Goal: Task Accomplishment & Management: Use online tool/utility

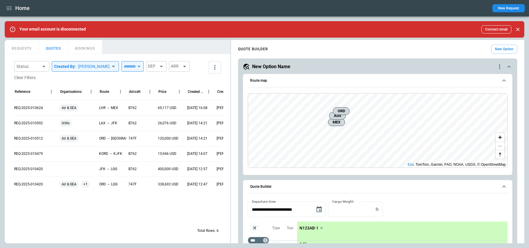
click at [6, 6] on icon "button" at bounding box center [9, 8] width 7 height 7
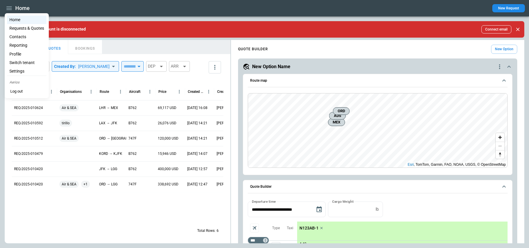
click at [33, 107] on div at bounding box center [264, 124] width 529 height 248
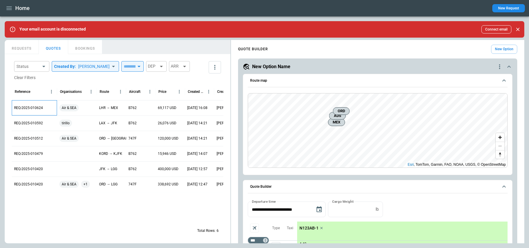
click at [39, 107] on p "REQ-2025-010624" at bounding box center [28, 108] width 29 height 5
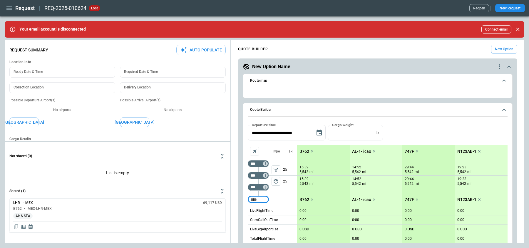
type textarea "*"
type input "**********"
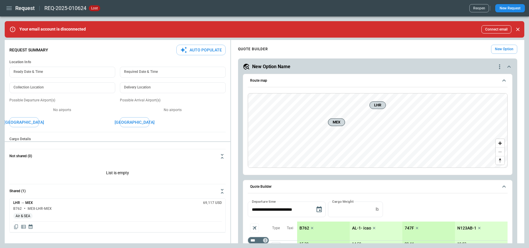
click at [520, 28] on icon "Close" at bounding box center [518, 29] width 6 height 6
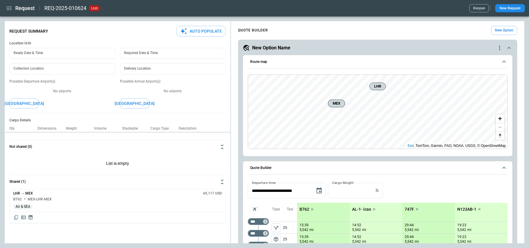
click at [509, 47] on icon "scrollable content" at bounding box center [510, 48] width 4 height 2
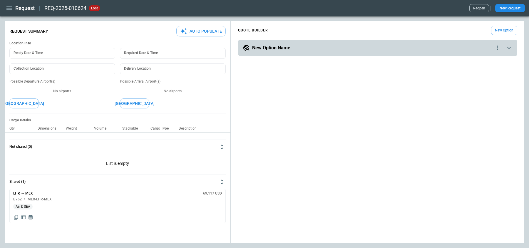
click at [509, 47] on icon "scrollable content" at bounding box center [509, 47] width 7 height 7
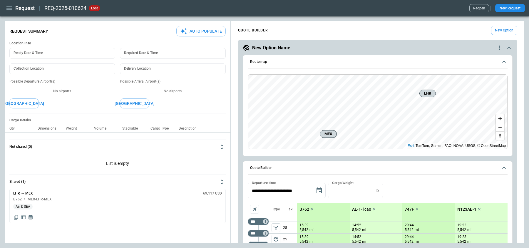
click at [322, 46] on div "New Option Name" at bounding box center [370, 47] width 254 height 7
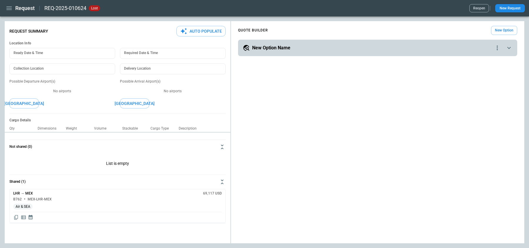
click at [322, 46] on div "New Option Name" at bounding box center [368, 47] width 251 height 7
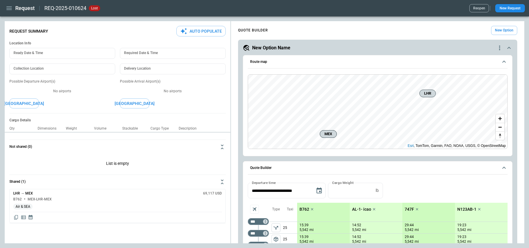
click at [322, 46] on div "New Option Name" at bounding box center [370, 47] width 254 height 7
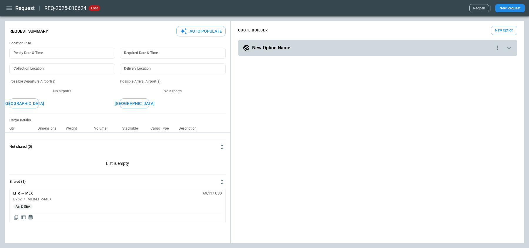
click at [311, 47] on div "New Option Name" at bounding box center [368, 47] width 251 height 7
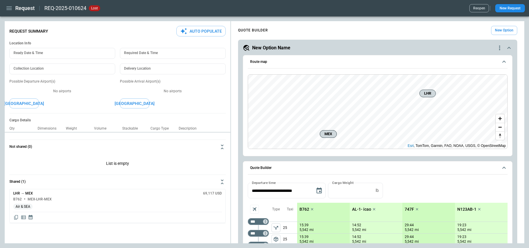
click at [422, 46] on div "New Option Name" at bounding box center [370, 47] width 254 height 7
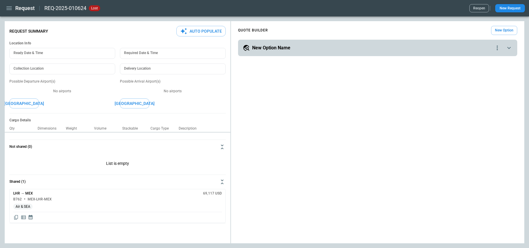
click at [419, 51] on div "New Option Name" at bounding box center [368, 47] width 251 height 7
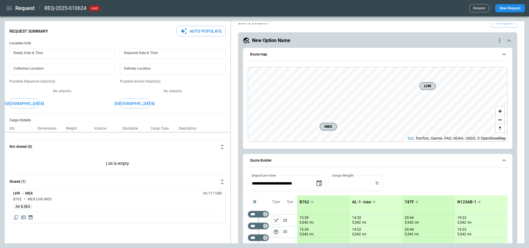
scroll to position [3, 0]
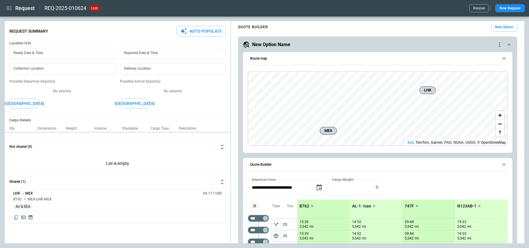
click at [419, 45] on div "New Option Name" at bounding box center [370, 44] width 254 height 7
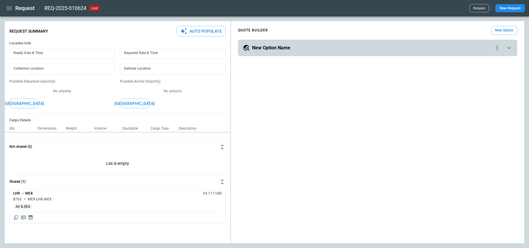
scroll to position [0, 0]
click at [341, 46] on div "New Option Name" at bounding box center [368, 47] width 251 height 7
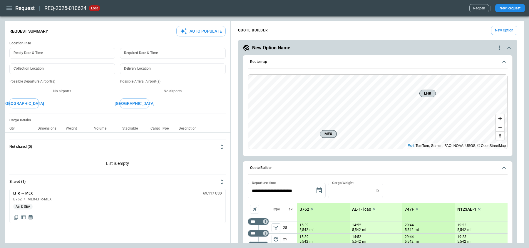
type textarea "*"
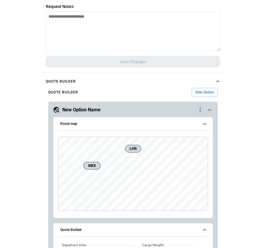
scroll to position [184, 0]
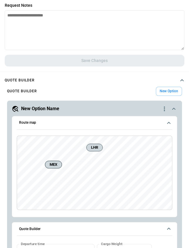
type textarea "*"
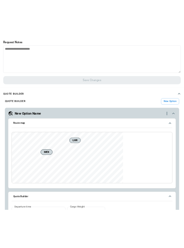
scroll to position [0, 0]
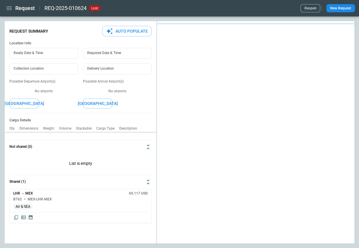
type textarea "*"
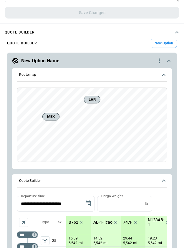
click at [72, 31] on span "Quote builder" at bounding box center [89, 32] width 169 height 3
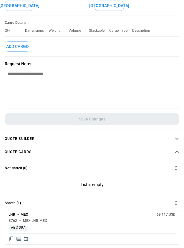
scroll to position [125, 0]
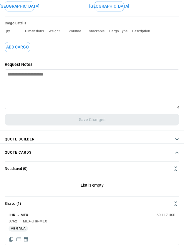
click at [57, 146] on button "Quote cards" at bounding box center [92, 150] width 184 height 13
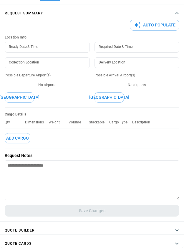
scroll to position [32, 0]
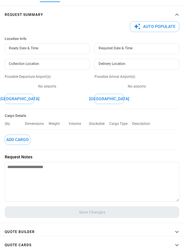
click at [31, 14] on h4 "Request Summary" at bounding box center [24, 15] width 38 height 3
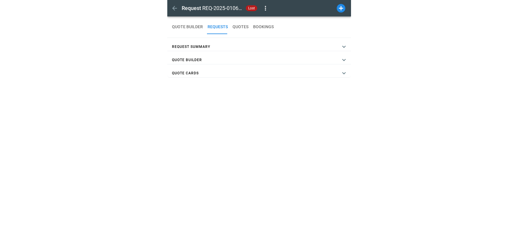
scroll to position [0, 0]
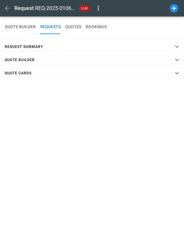
click at [31, 59] on h4 "Quote builder" at bounding box center [20, 60] width 30 height 3
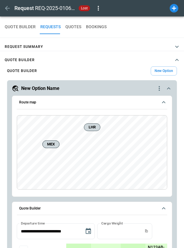
click at [38, 46] on h4 "Request Summary" at bounding box center [24, 47] width 38 height 3
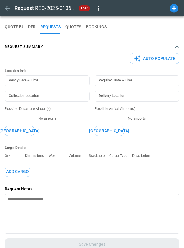
click at [38, 46] on h4 "Request Summary" at bounding box center [24, 47] width 38 height 3
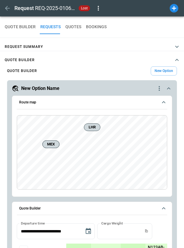
click at [159, 88] on icon "quote-option-actions" at bounding box center [159, 88] width 1 height 5
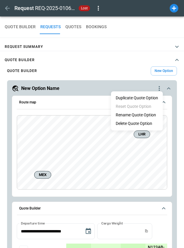
click at [159, 88] on div at bounding box center [92, 124] width 184 height 248
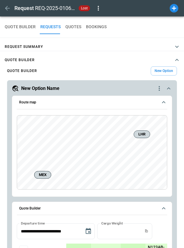
type textarea "*"
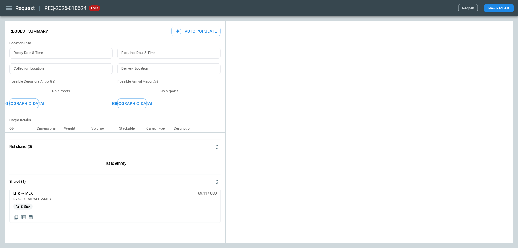
type textarea "*"
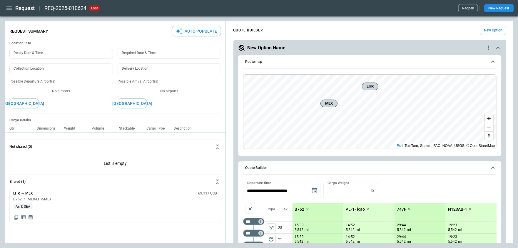
click at [495, 61] on icon "scrollable content" at bounding box center [493, 61] width 7 height 7
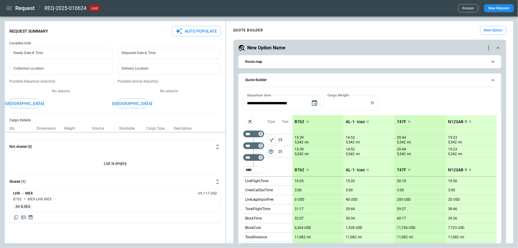
click at [497, 80] on div "**********" at bounding box center [370, 205] width 264 height 265
click at [495, 80] on icon "scrollable content" at bounding box center [494, 80] width 4 height 2
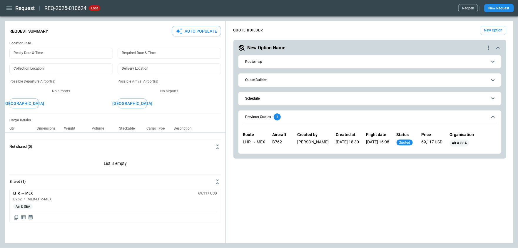
click at [492, 114] on icon "scrollable content" at bounding box center [493, 117] width 7 height 7
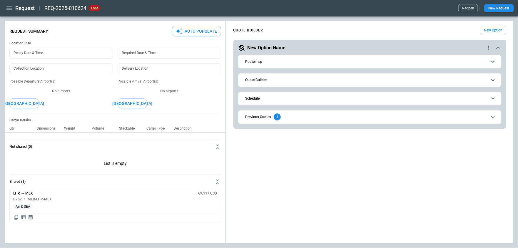
click at [492, 114] on icon "scrollable content" at bounding box center [493, 117] width 7 height 7
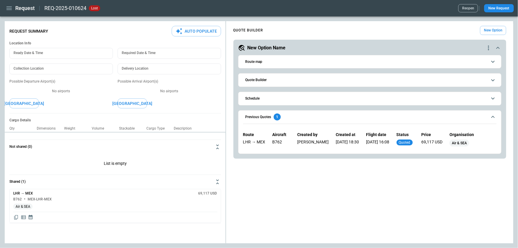
click at [304, 119] on span "Previous Quotes 1" at bounding box center [367, 117] width 242 height 7
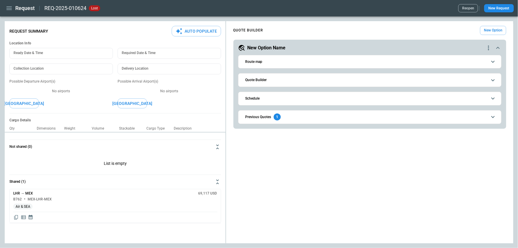
drag, startPoint x: 298, startPoint y: 98, endPoint x: 296, endPoint y: 79, distance: 19.0
click at [296, 79] on div "**********" at bounding box center [370, 89] width 264 height 69
click at [298, 95] on button "Schedule" at bounding box center [370, 98] width 254 height 13
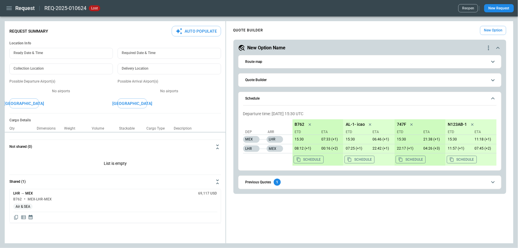
click at [294, 83] on button "Quote Builder" at bounding box center [370, 80] width 254 height 13
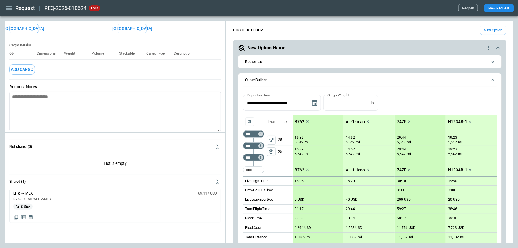
scroll to position [80, 0]
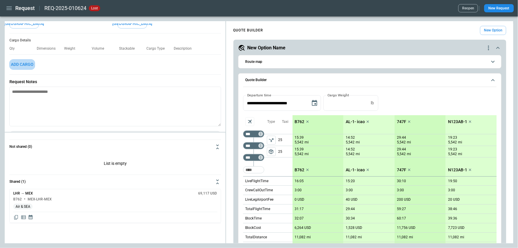
click at [29, 66] on button "Add Cargo" at bounding box center [22, 64] width 26 height 10
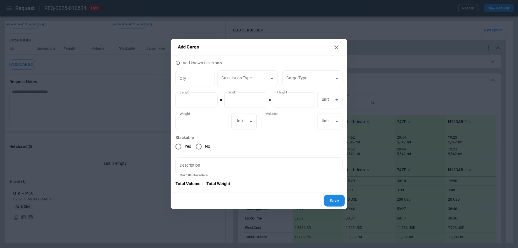
click at [336, 45] on icon at bounding box center [336, 47] width 7 height 7
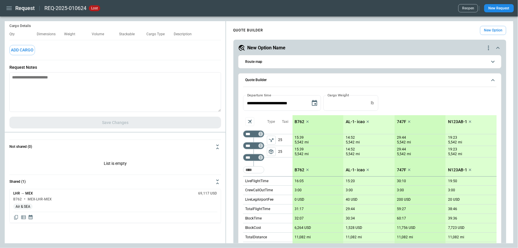
scroll to position [0, 0]
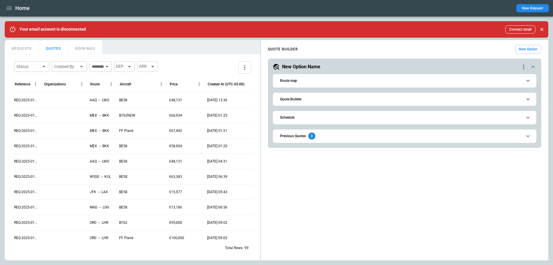
click at [334, 137] on span "Previous Quotes 3" at bounding box center [401, 135] width 242 height 7
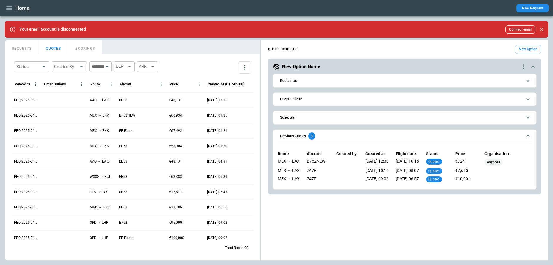
click at [333, 134] on span "Previous Quotes 3" at bounding box center [401, 135] width 242 height 7
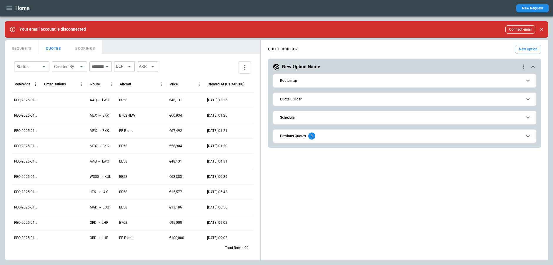
click at [323, 102] on button "Quote Builder" at bounding box center [405, 99] width 254 height 13
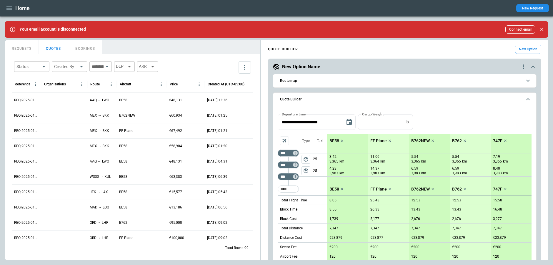
click at [323, 102] on button "Quote Builder" at bounding box center [405, 100] width 254 height 14
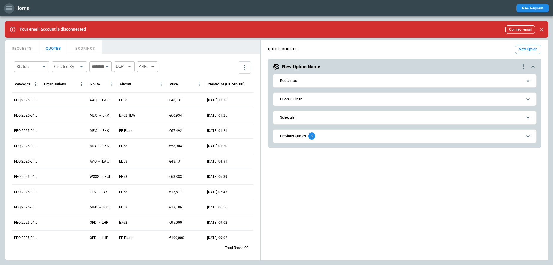
click at [10, 11] on icon "button" at bounding box center [9, 8] width 7 height 7
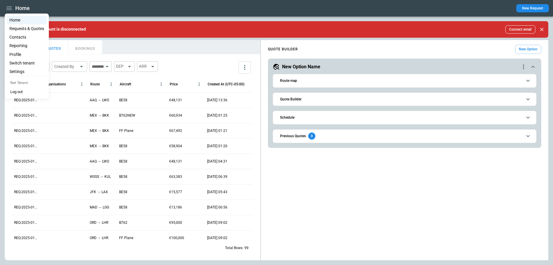
click at [22, 52] on li "Profile" at bounding box center [26, 54] width 39 height 9
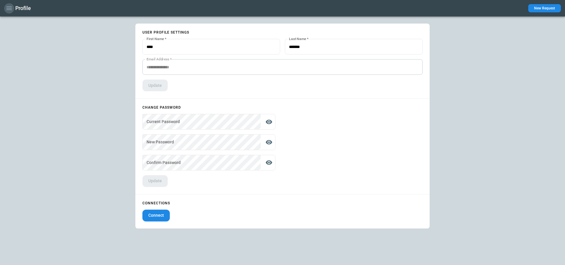
click at [5, 7] on button "button" at bounding box center [9, 8] width 10 height 10
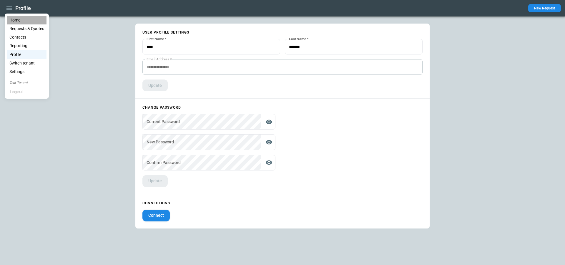
click at [18, 23] on li "Home" at bounding box center [26, 20] width 39 height 9
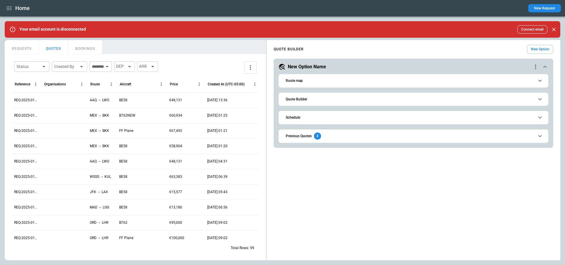
click at [553, 30] on icon "Close" at bounding box center [554, 29] width 6 height 6
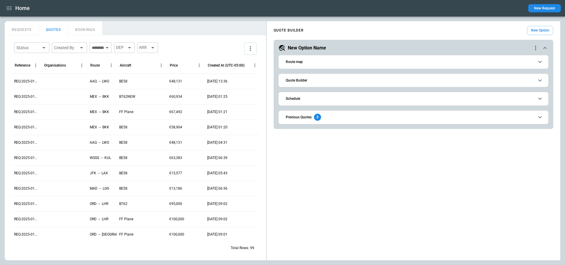
click at [319, 117] on div "3" at bounding box center [317, 117] width 7 height 7
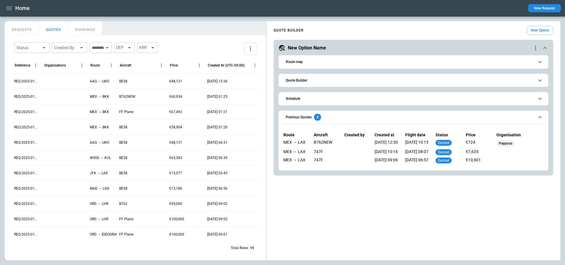
click at [319, 117] on div "3" at bounding box center [317, 117] width 7 height 7
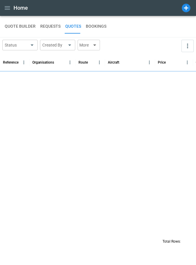
click at [15, 24] on button "QUOTE BUILDER" at bounding box center [20, 26] width 31 height 14
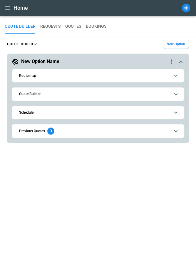
click at [177, 165] on main "**********" at bounding box center [98, 140] width 196 height 249
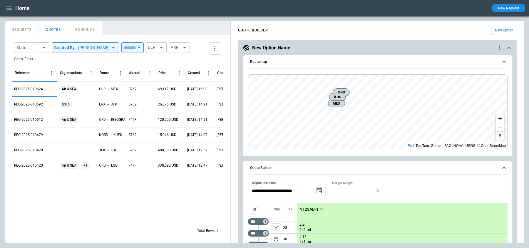
click at [24, 87] on p "REQ-2025-010624" at bounding box center [28, 89] width 29 height 5
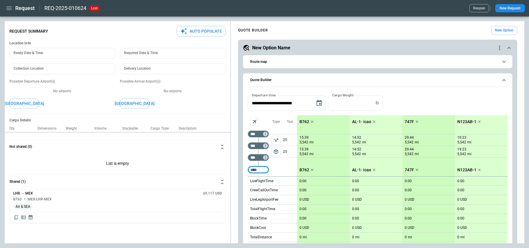
type textarea "*"
type input "**********"
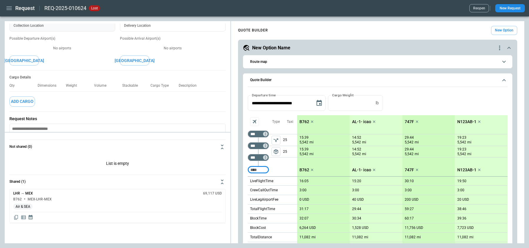
scroll to position [23, 0]
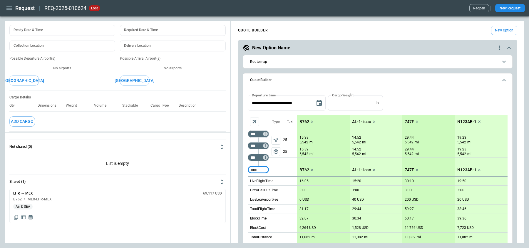
click at [25, 117] on button "Add Cargo" at bounding box center [22, 121] width 26 height 10
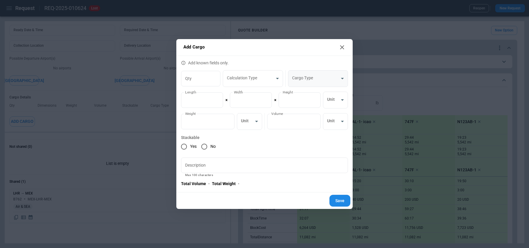
click at [309, 80] on body "**********" at bounding box center [264, 124] width 529 height 248
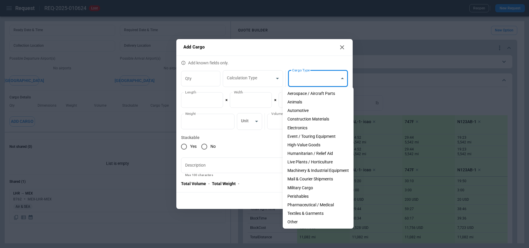
click at [310, 225] on li "Other" at bounding box center [318, 222] width 71 height 9
type input "*****"
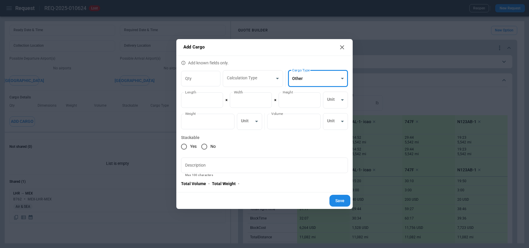
click at [342, 46] on icon at bounding box center [342, 47] width 4 height 4
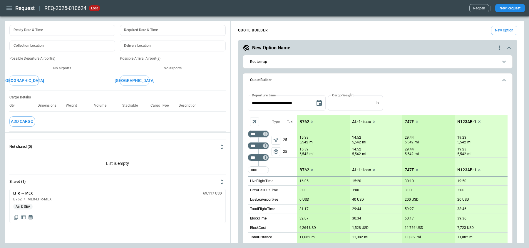
scroll to position [21, 0]
click at [23, 121] on button "Add Cargo" at bounding box center [22, 123] width 26 height 10
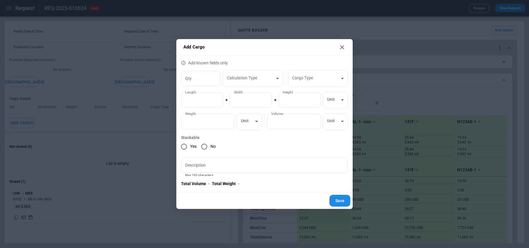
click at [341, 47] on icon at bounding box center [342, 47] width 7 height 7
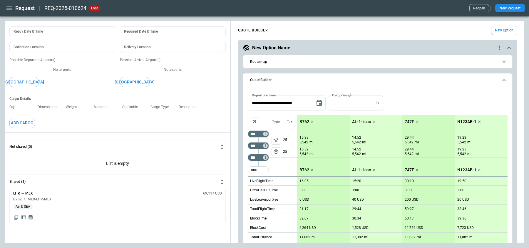
click at [29, 123] on button "Add Cargo" at bounding box center [22, 123] width 26 height 10
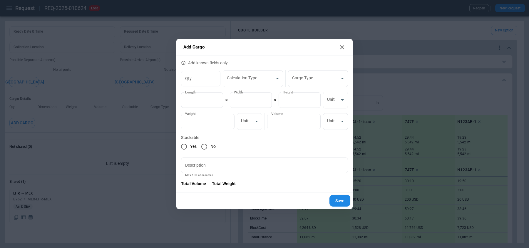
click at [341, 49] on icon at bounding box center [342, 47] width 4 height 4
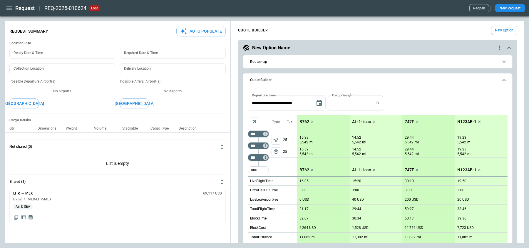
scroll to position [57, 0]
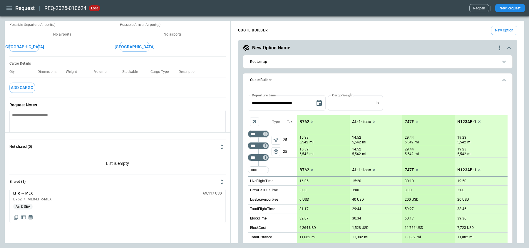
click at [29, 87] on button "Add Cargo" at bounding box center [22, 88] width 26 height 10
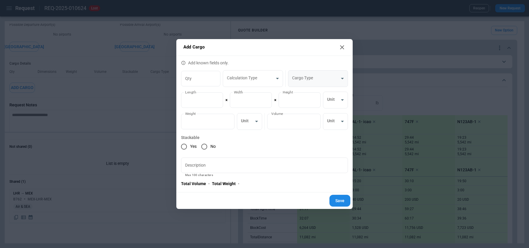
click at [300, 80] on body "**********" at bounding box center [264, 124] width 529 height 248
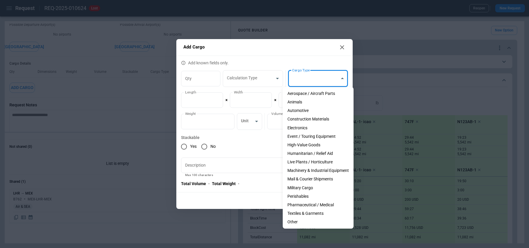
click at [276, 77] on div at bounding box center [264, 124] width 529 height 248
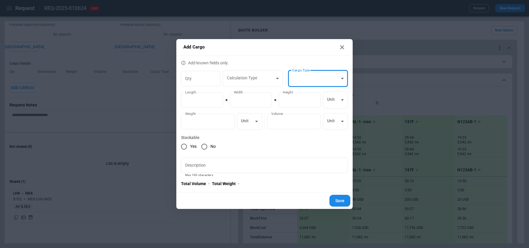
click at [269, 79] on body "**********" at bounding box center [264, 124] width 529 height 248
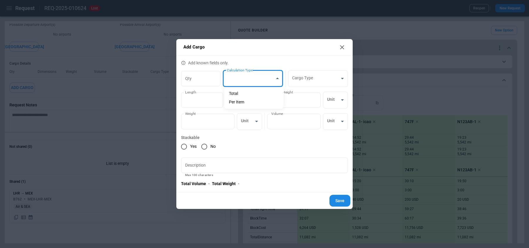
click at [342, 45] on div at bounding box center [264, 124] width 529 height 248
click at [342, 51] on icon at bounding box center [342, 47] width 7 height 7
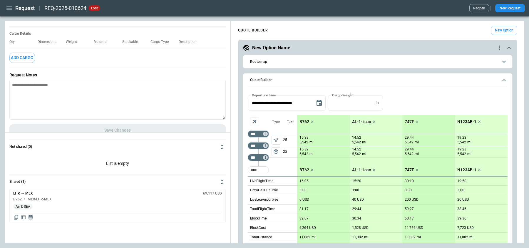
scroll to position [94, 0]
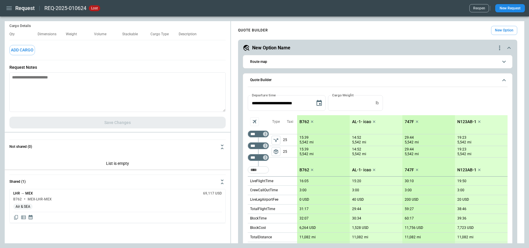
click at [202, 170] on div "**********" at bounding box center [265, 132] width 520 height 222
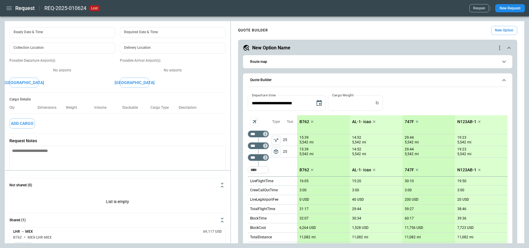
scroll to position [16, 0]
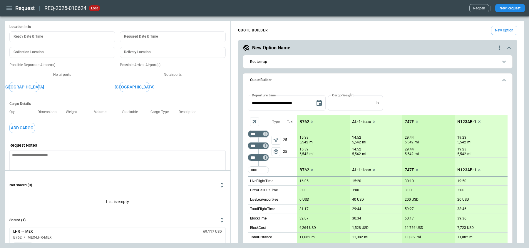
click at [29, 126] on button "Add Cargo" at bounding box center [22, 128] width 26 height 10
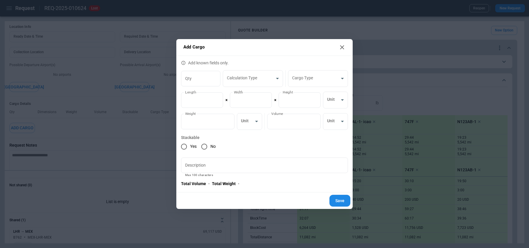
click at [343, 48] on icon at bounding box center [342, 47] width 4 height 4
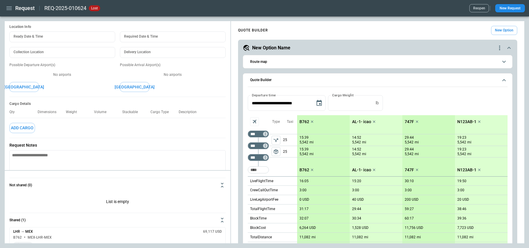
scroll to position [0, 0]
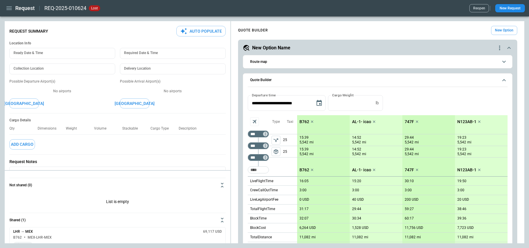
click at [6, 11] on icon "button" at bounding box center [9, 8] width 7 height 7
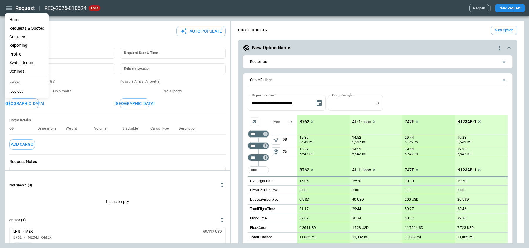
click at [28, 57] on li "Profile" at bounding box center [26, 54] width 39 height 9
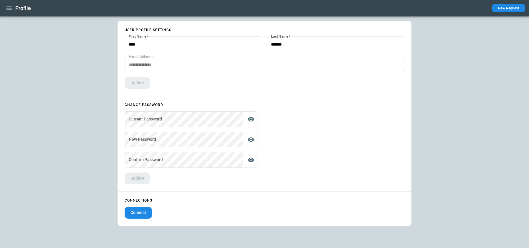
click at [9, 8] on icon "button" at bounding box center [8, 8] width 5 height 4
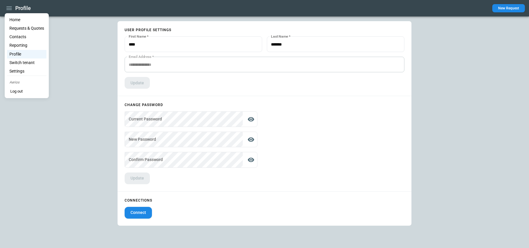
click at [14, 18] on li "Home" at bounding box center [26, 20] width 39 height 9
